Goal: Transaction & Acquisition: Purchase product/service

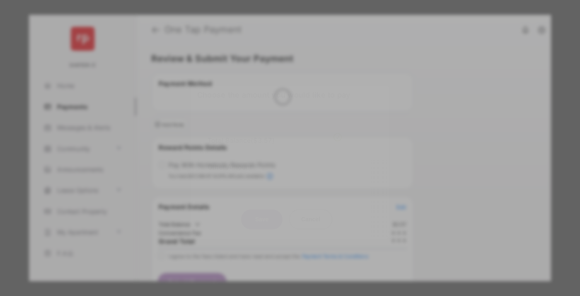
click at [275, 160] on div "Other Amount" at bounding box center [275, 167] width 134 height 14
type input "*****"
click at [262, 219] on button "Save" at bounding box center [261, 219] width 41 height 20
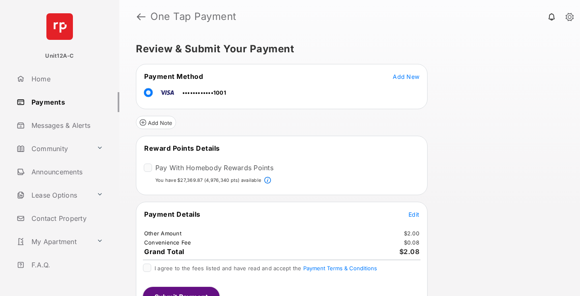
click at [414, 214] on span "Edit" at bounding box center [414, 214] width 11 height 7
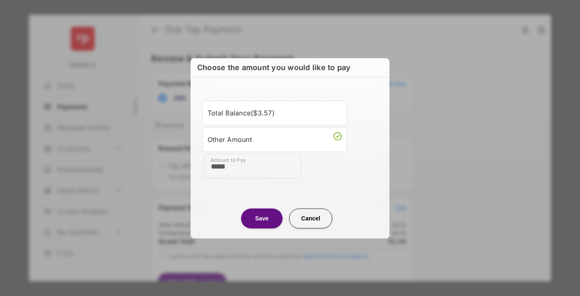
click at [262, 218] on button "Save" at bounding box center [261, 218] width 41 height 20
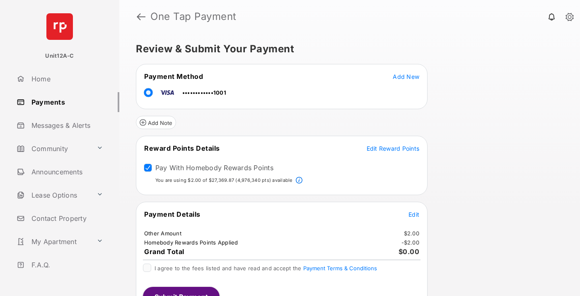
click at [181, 291] on button "Submit Payment" at bounding box center [181, 297] width 77 height 20
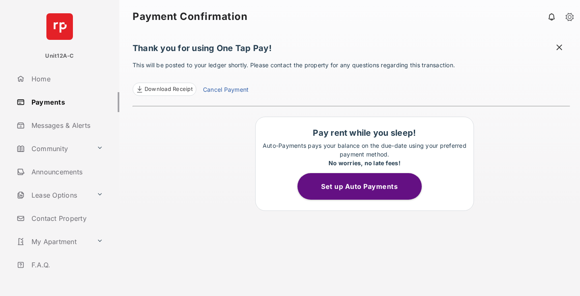
click at [164, 89] on span "Download Receipt" at bounding box center [169, 89] width 48 height 8
